Goal: Task Accomplishment & Management: Manage account settings

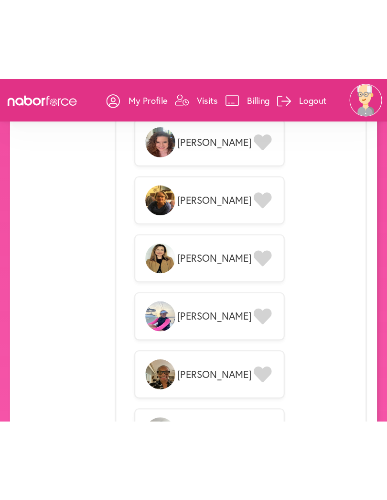
scroll to position [951, 0]
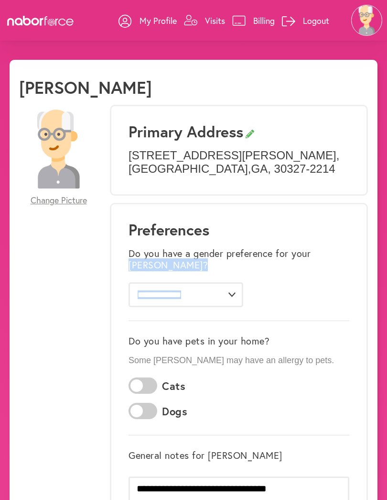
click at [205, 12] on link "Visits" at bounding box center [204, 20] width 41 height 29
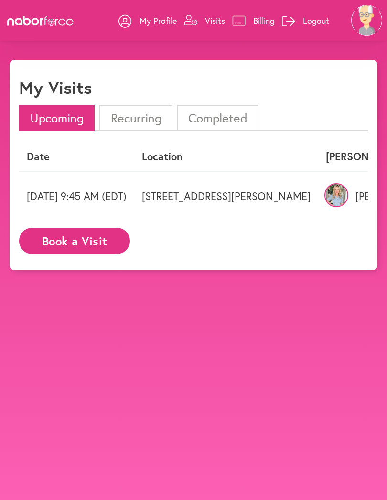
click at [343, 202] on img at bounding box center [337, 195] width 24 height 24
